Goal: Information Seeking & Learning: Check status

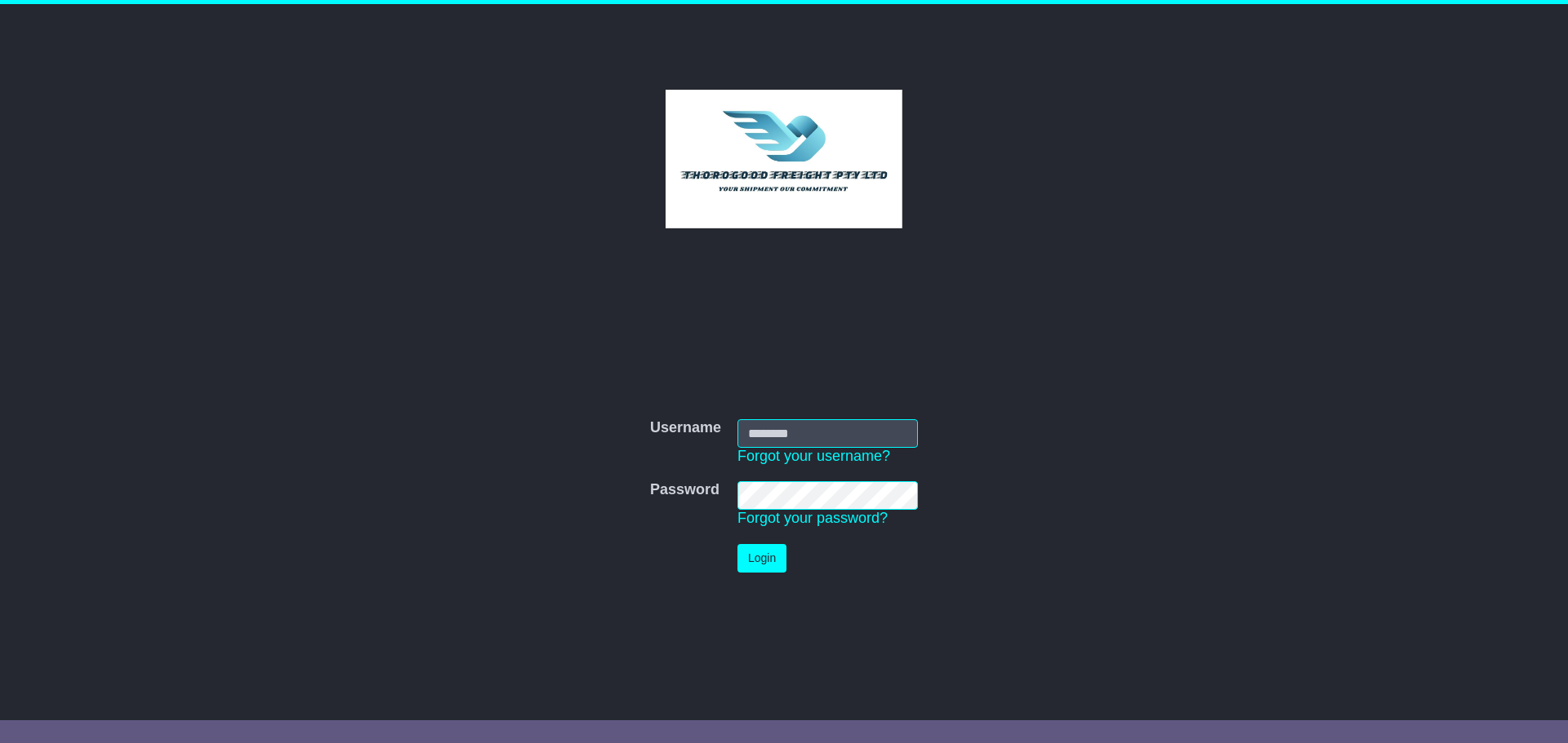
type input "*********"
click at [764, 565] on button "Login" at bounding box center [761, 558] width 49 height 28
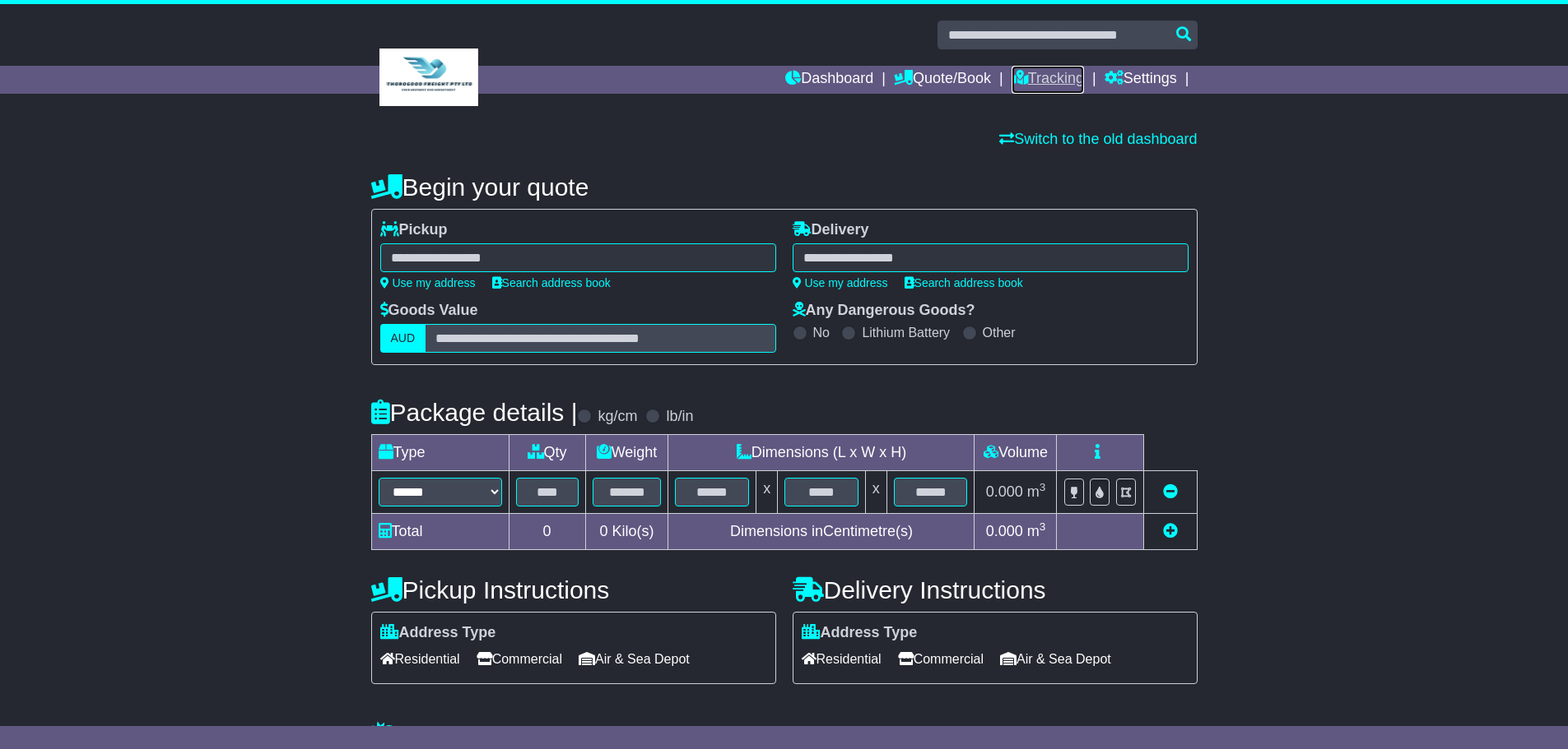
click at [1031, 71] on link "Tracking" at bounding box center [1048, 79] width 72 height 28
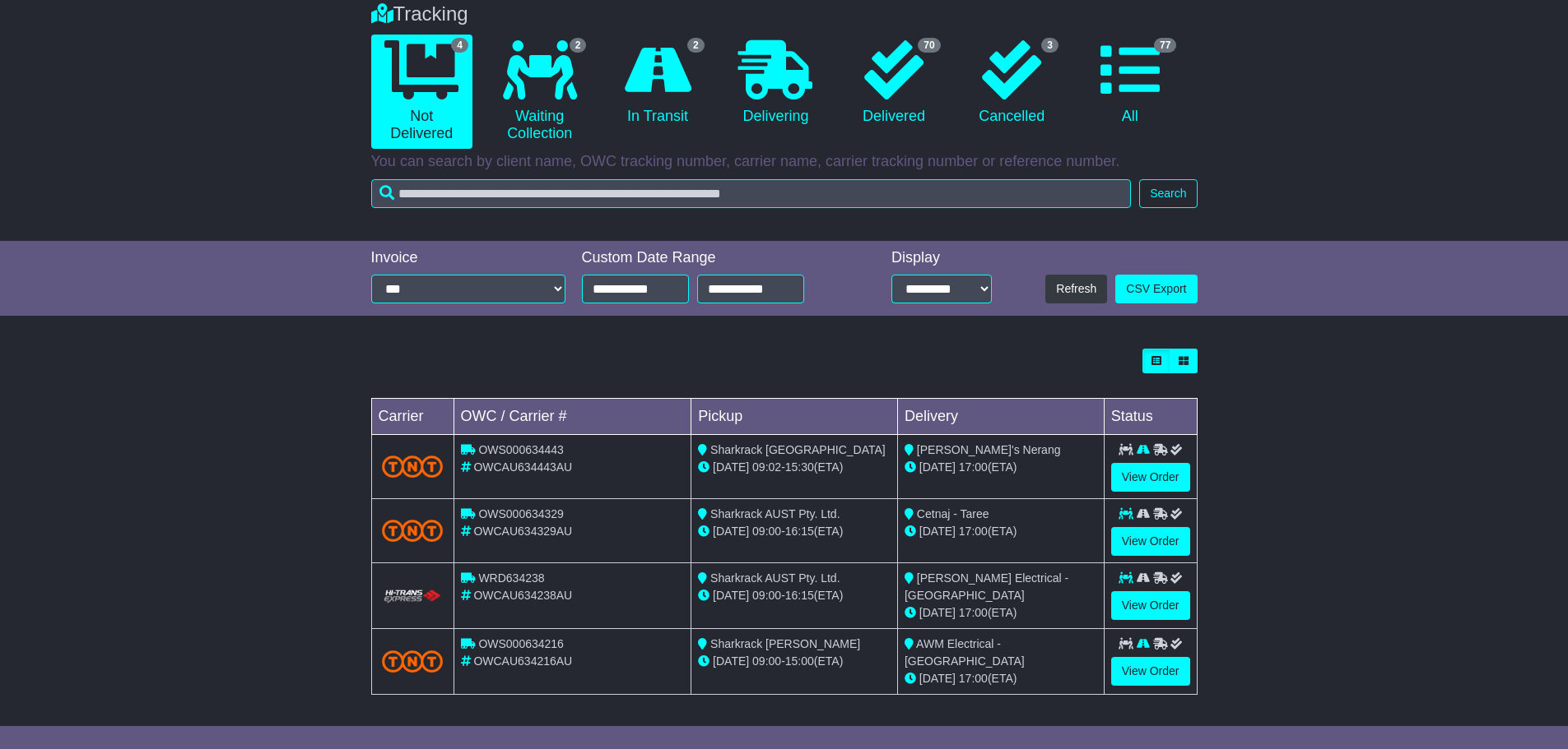
scroll to position [139, 0]
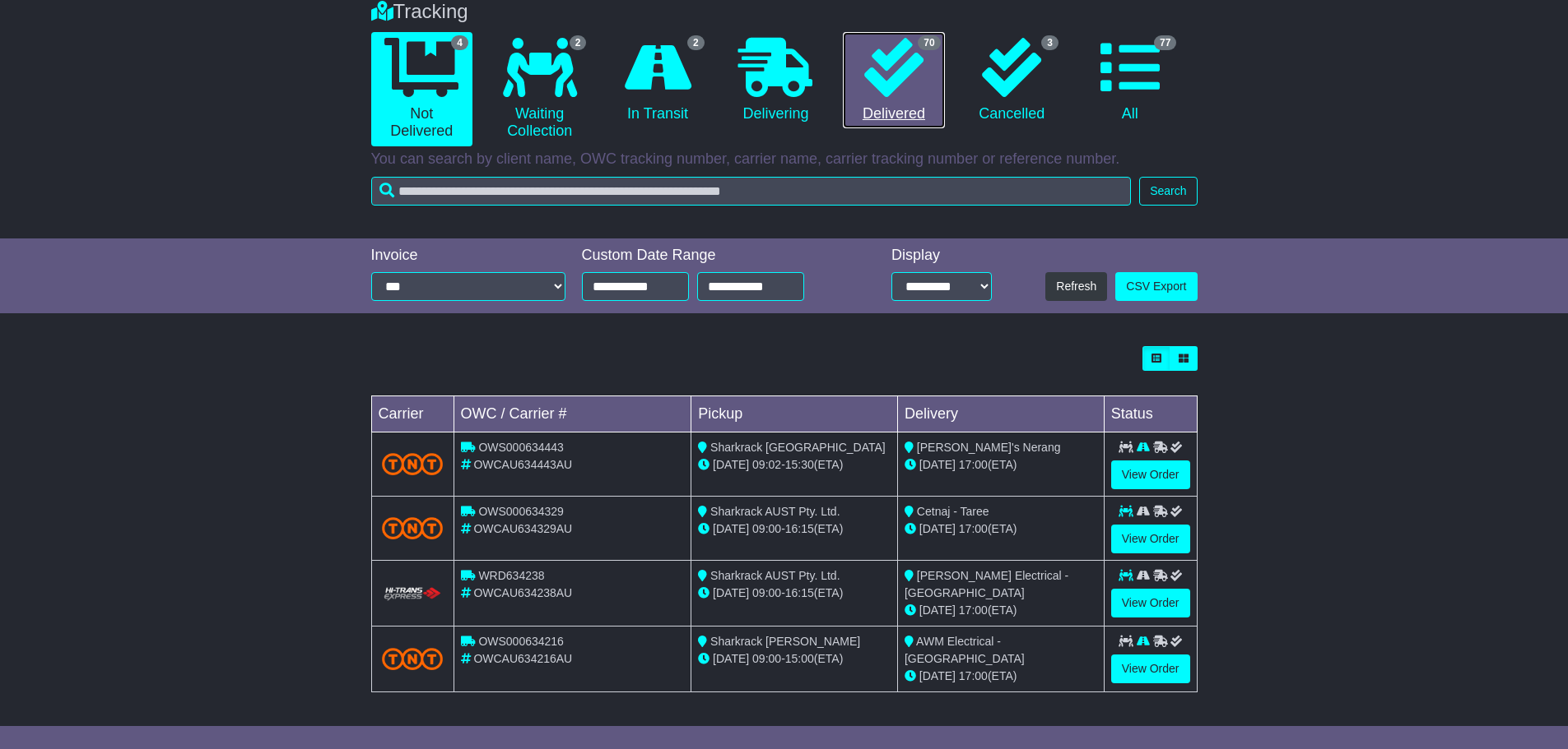
click at [873, 108] on link "70 Delivered" at bounding box center [893, 81] width 102 height 97
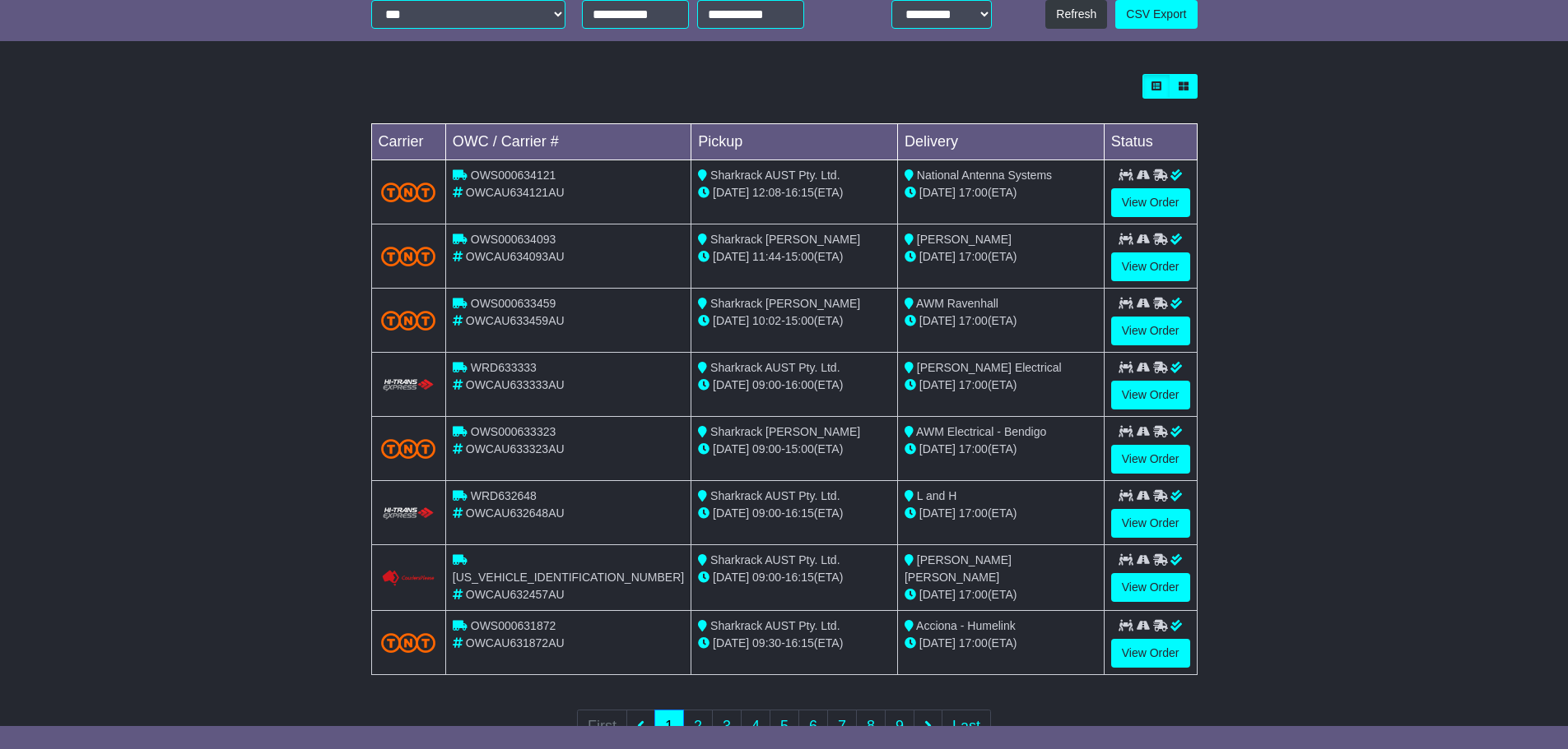
scroll to position [467, 0]
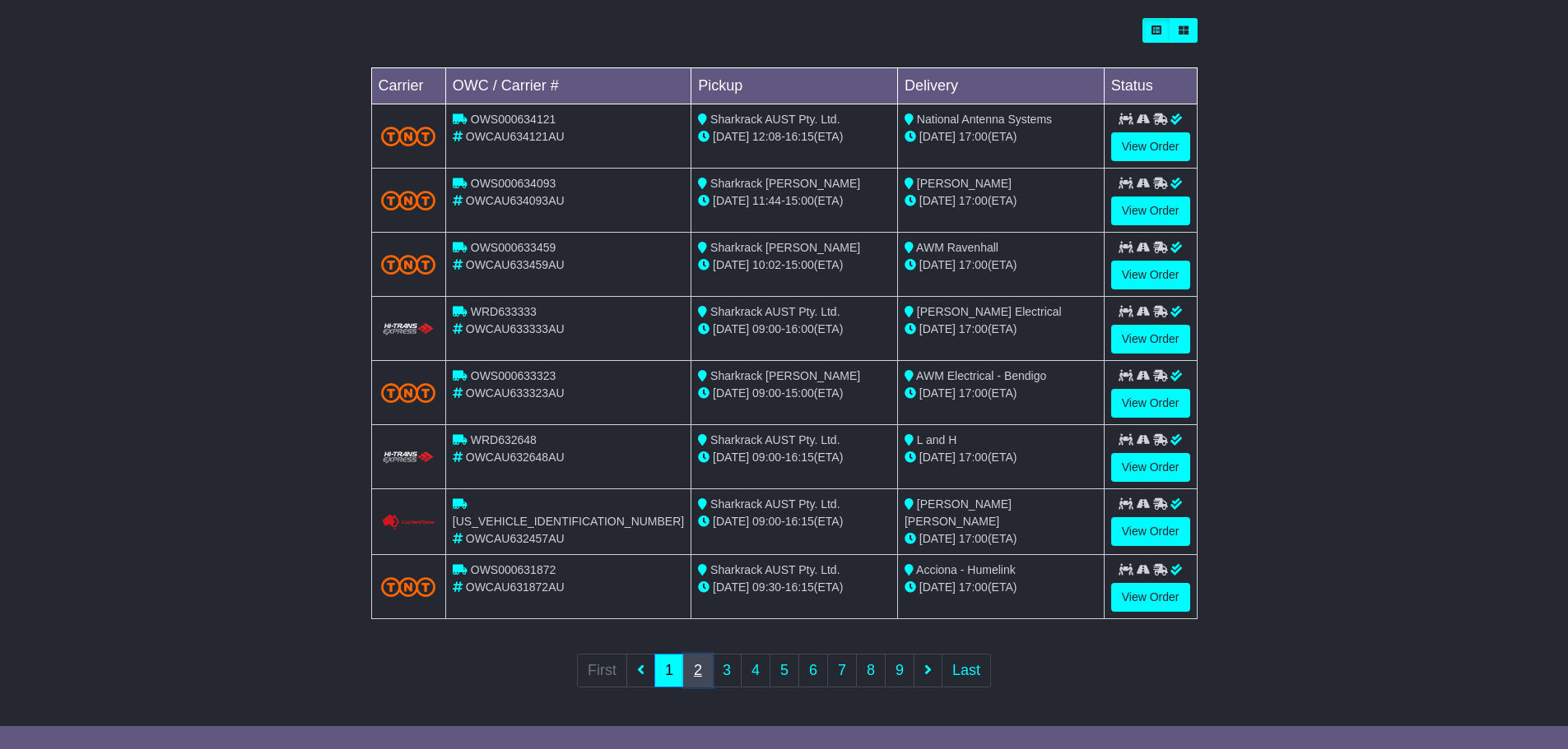
click at [703, 672] on link "2" at bounding box center [697, 671] width 29 height 34
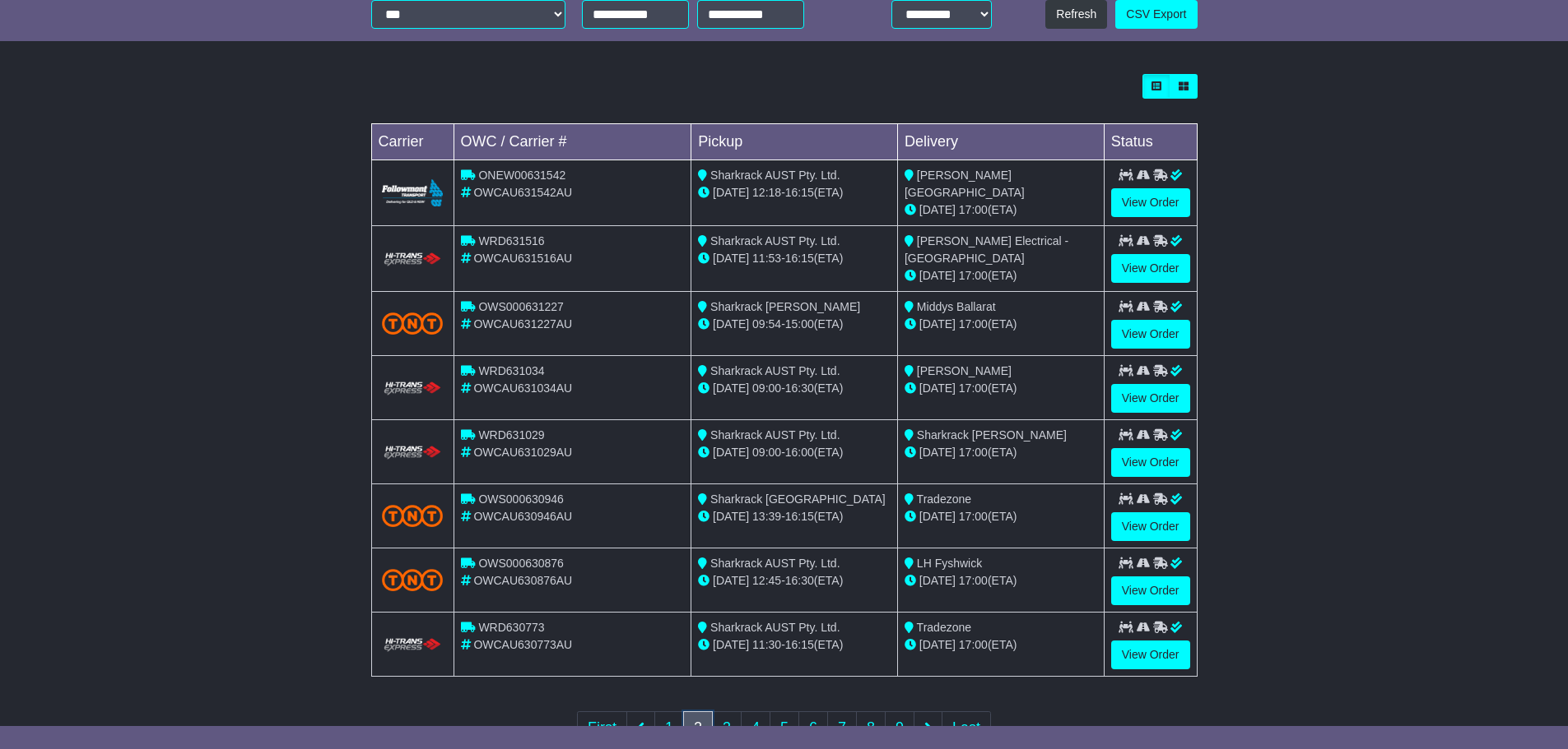
scroll to position [469, 0]
